Goal: Transaction & Acquisition: Subscribe to service/newsletter

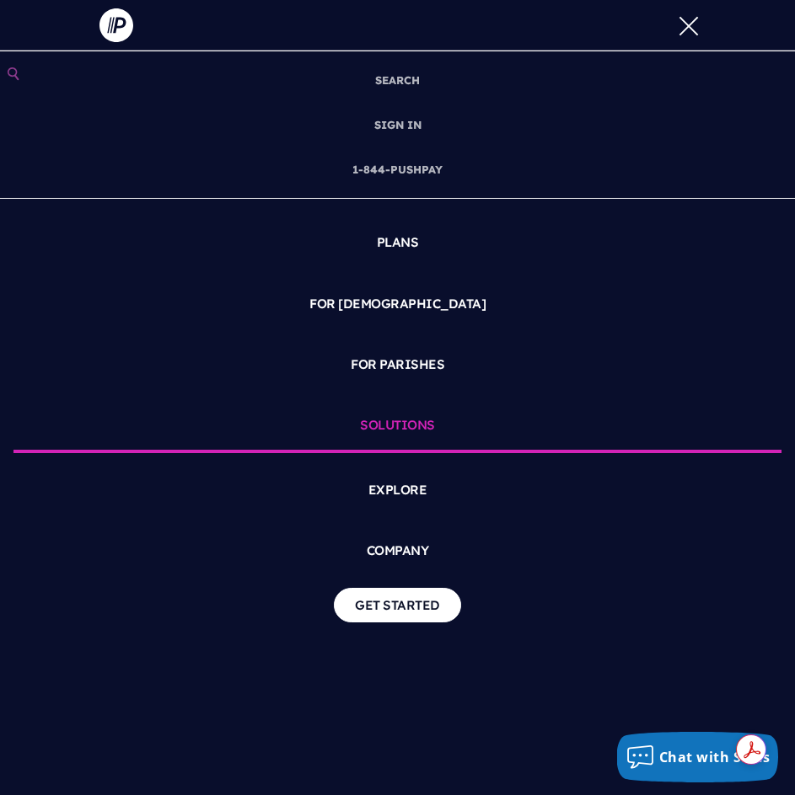
click at [378, 420] on link "SOLUTIONS" at bounding box center [397, 427] width 768 height 51
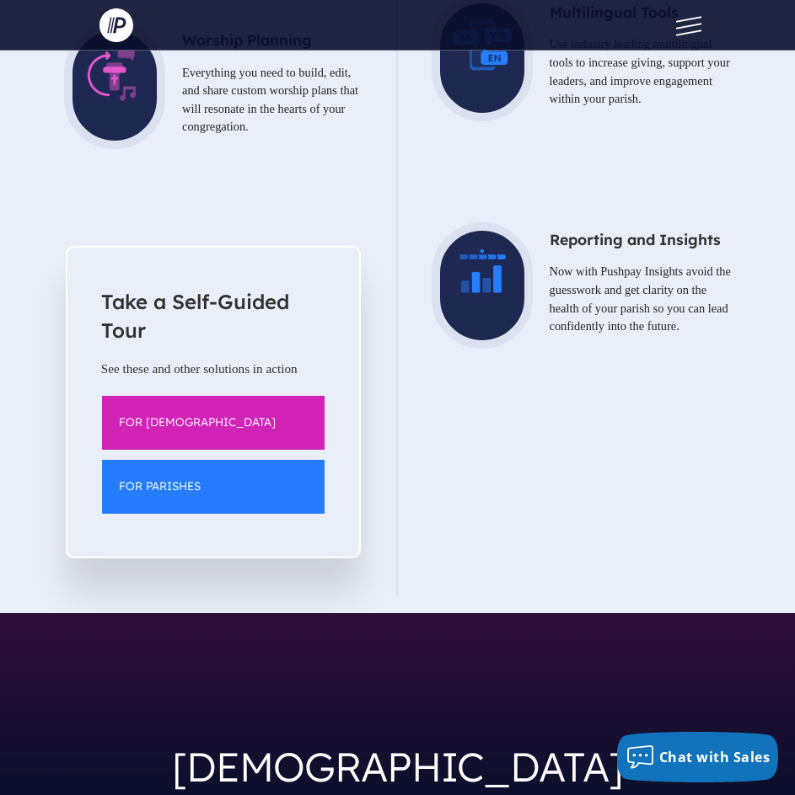
scroll to position [2612, 0]
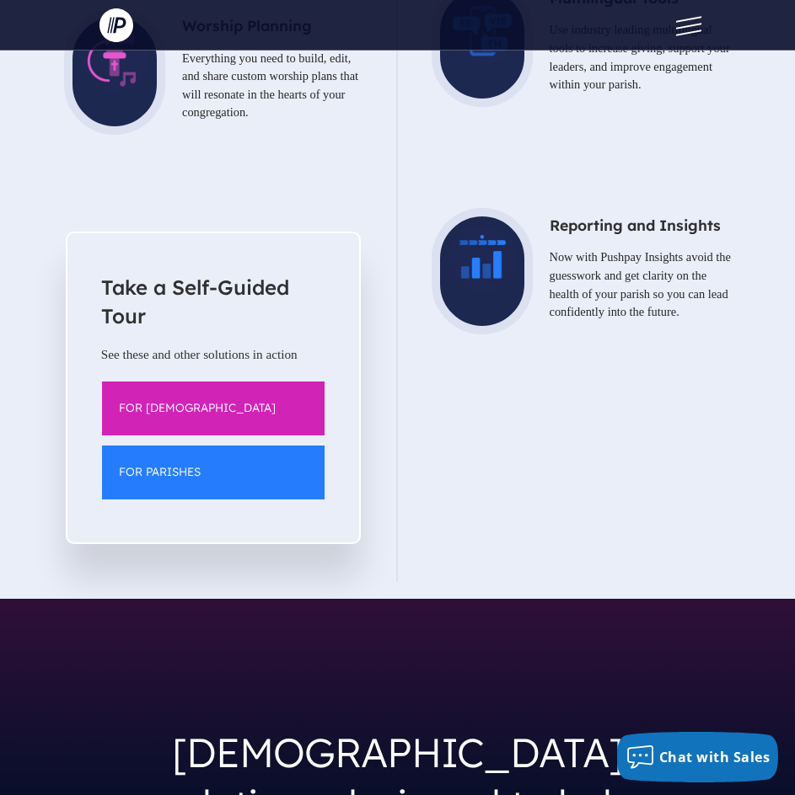
click at [681, 15] on button at bounding box center [684, 25] width 51 height 51
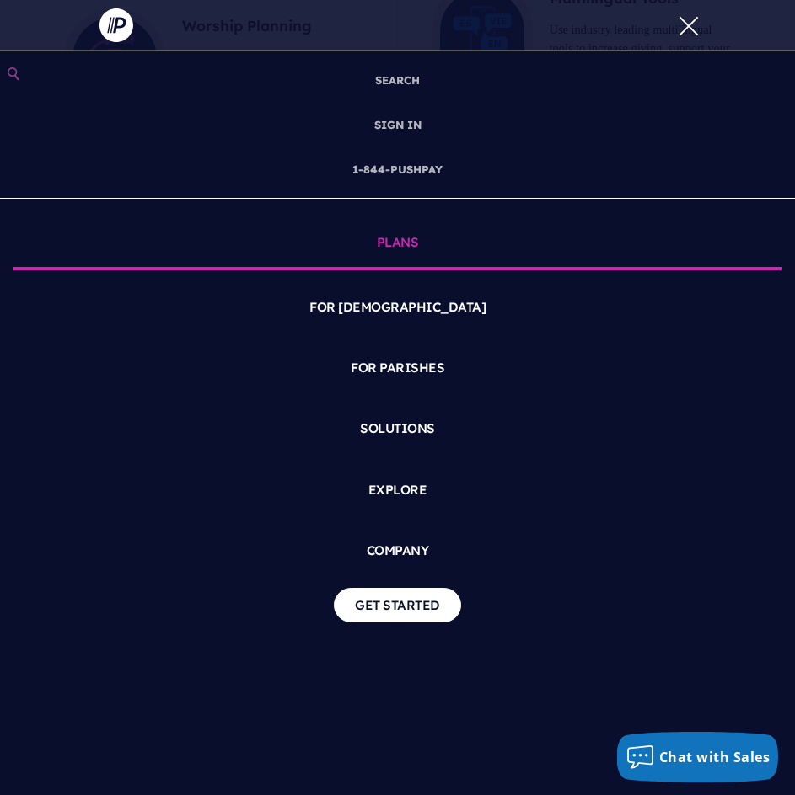
click at [388, 238] on link "PLANS" at bounding box center [397, 244] width 768 height 51
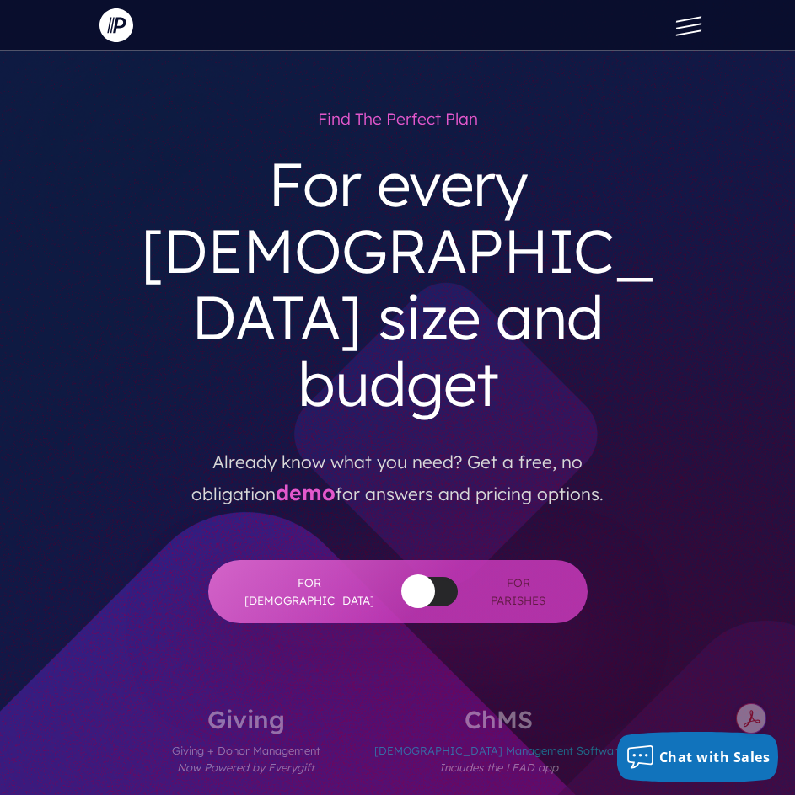
click at [668, 261] on div "Find the perfect plan For every [DEMOGRAPHIC_DATA] size and budget Already know…" at bounding box center [397, 362] width 597 height 522
